Goal: Information Seeking & Learning: Understand process/instructions

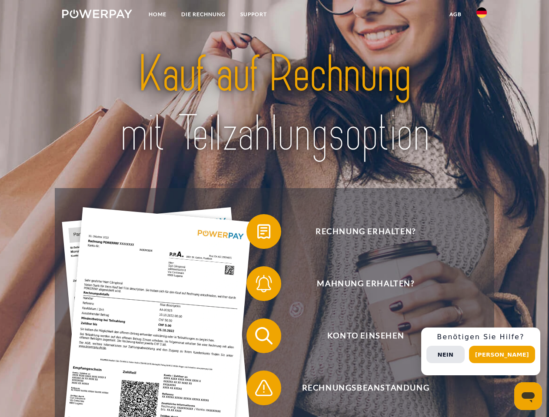
click at [97, 15] on img at bounding box center [97, 14] width 70 height 9
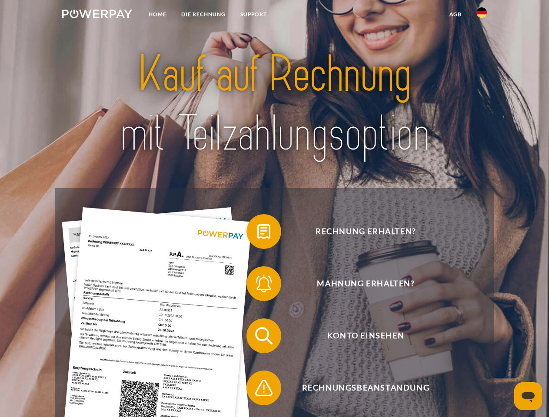
click at [481, 15] on img at bounding box center [481, 12] width 10 height 10
click at [455, 14] on link "agb" at bounding box center [455, 15] width 27 height 16
click at [257, 233] on span at bounding box center [250, 231] width 43 height 43
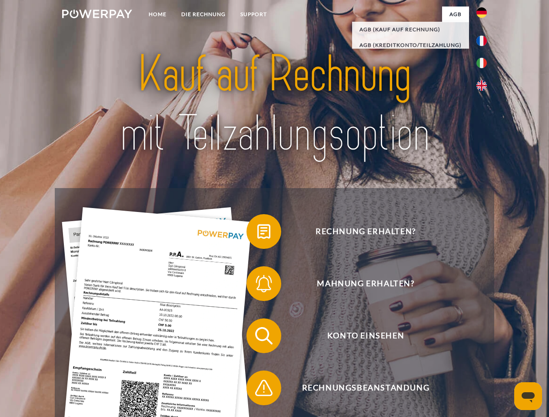
click at [257, 285] on span at bounding box center [250, 283] width 43 height 43
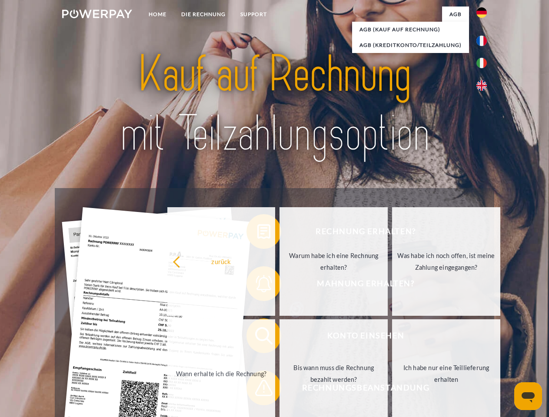
click at [279, 338] on link "Bis wann muss die Rechnung bezahlt werden?" at bounding box center [333, 373] width 108 height 109
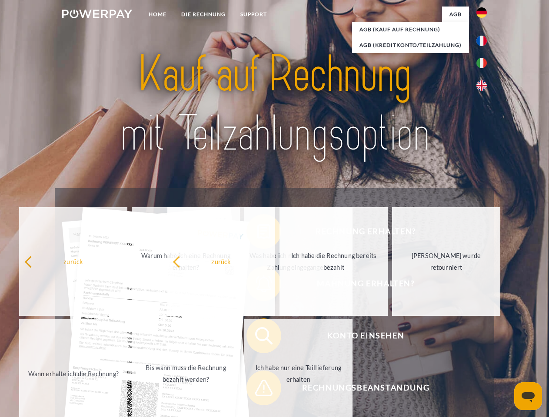
click at [257, 390] on span at bounding box center [250, 387] width 43 height 43
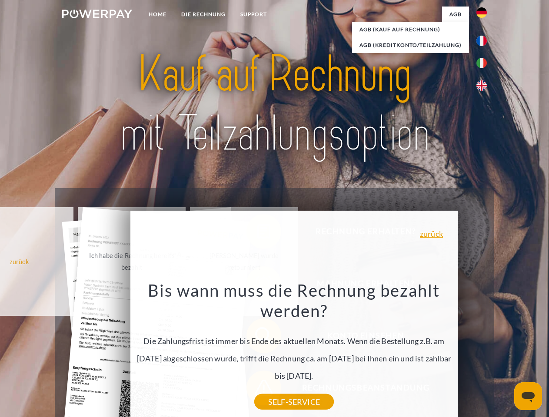
click at [484, 351] on div "Rechnung erhalten? Mahnung erhalten? Konto einsehen" at bounding box center [274, 362] width 439 height 348
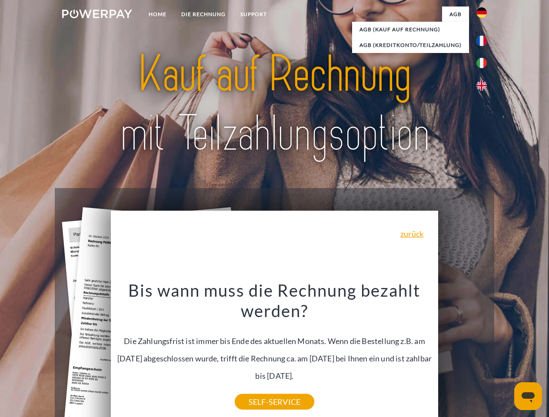
click at [462, 353] on span "Konto einsehen" at bounding box center [365, 335] width 213 height 35
click at [505, 355] on header "Home DIE RECHNUNG SUPPORT" at bounding box center [274, 300] width 549 height 600
